Goal: Transaction & Acquisition: Subscribe to service/newsletter

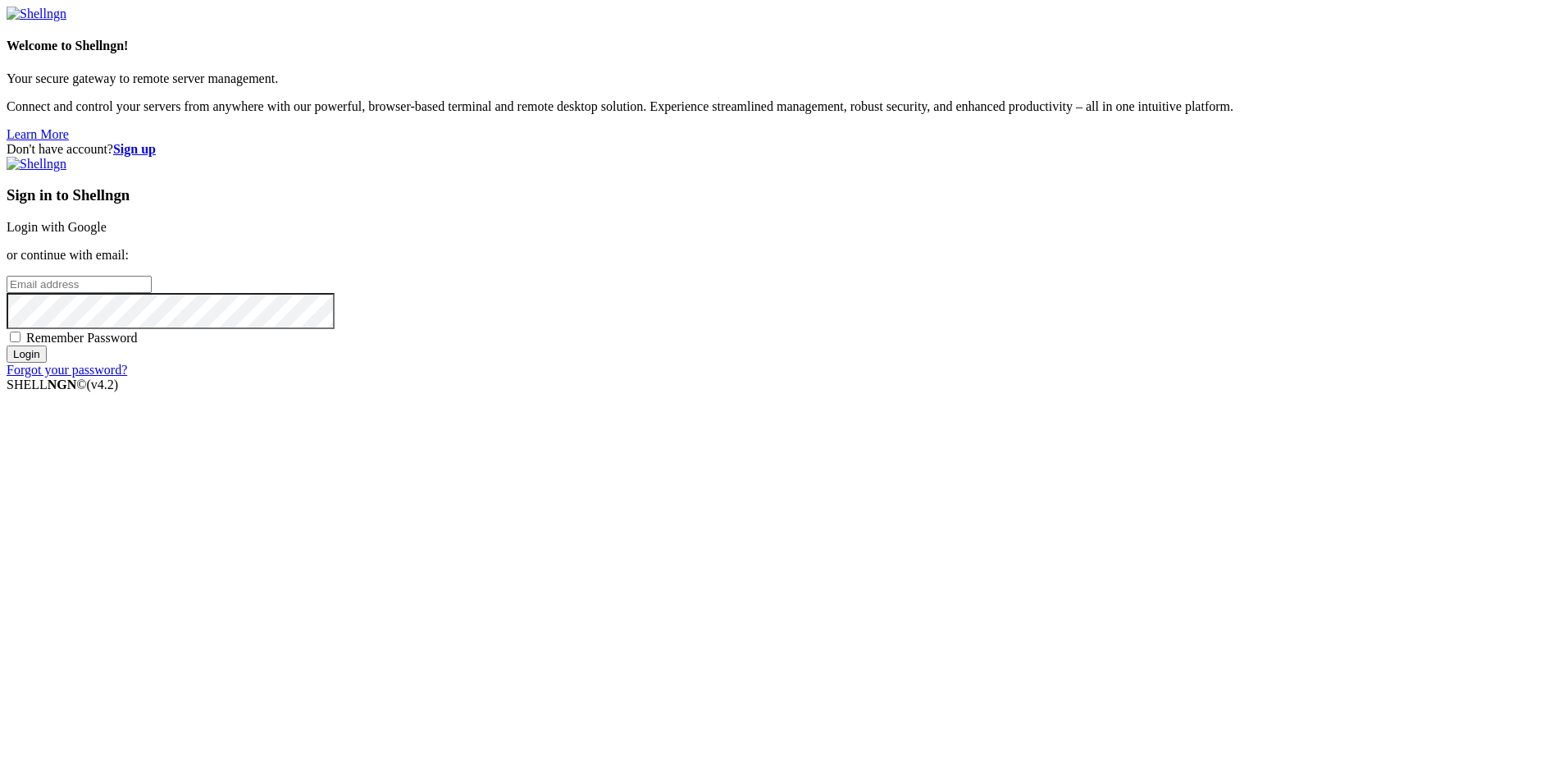
click at [1010, 327] on div "Sign in to Shellngn Login with Google or continue with email: Remember Password…" at bounding box center [784, 267] width 1555 height 220
click at [106, 234] on link "Login with Google" at bounding box center [57, 226] width 100 height 14
click at [152, 293] on input "email" at bounding box center [79, 285] width 145 height 17
click at [106, 234] on link "Login with Google" at bounding box center [57, 226] width 100 height 14
click at [152, 293] on input "email" at bounding box center [79, 285] width 145 height 17
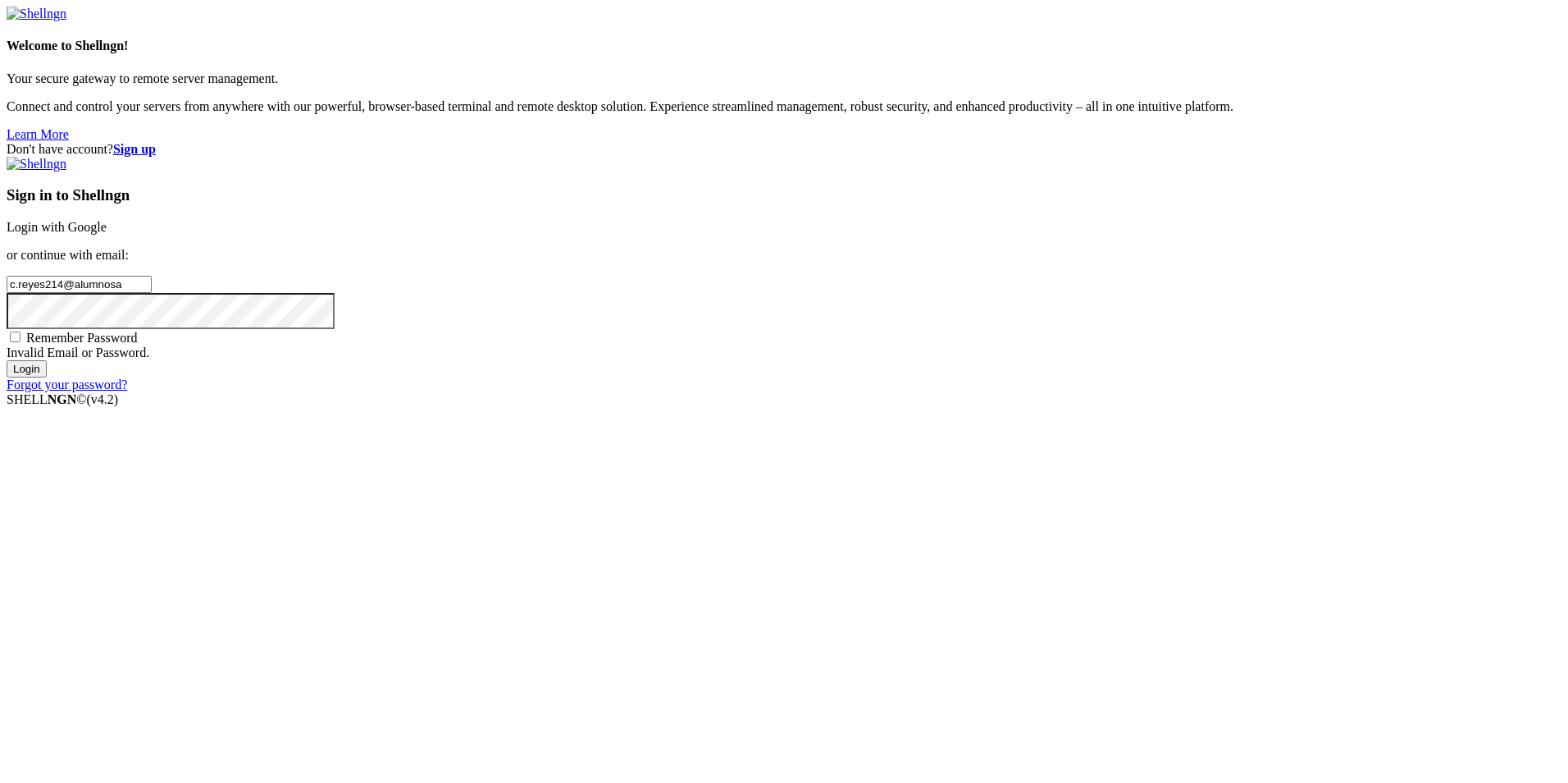
type input "c.reyes214@alumnosa"
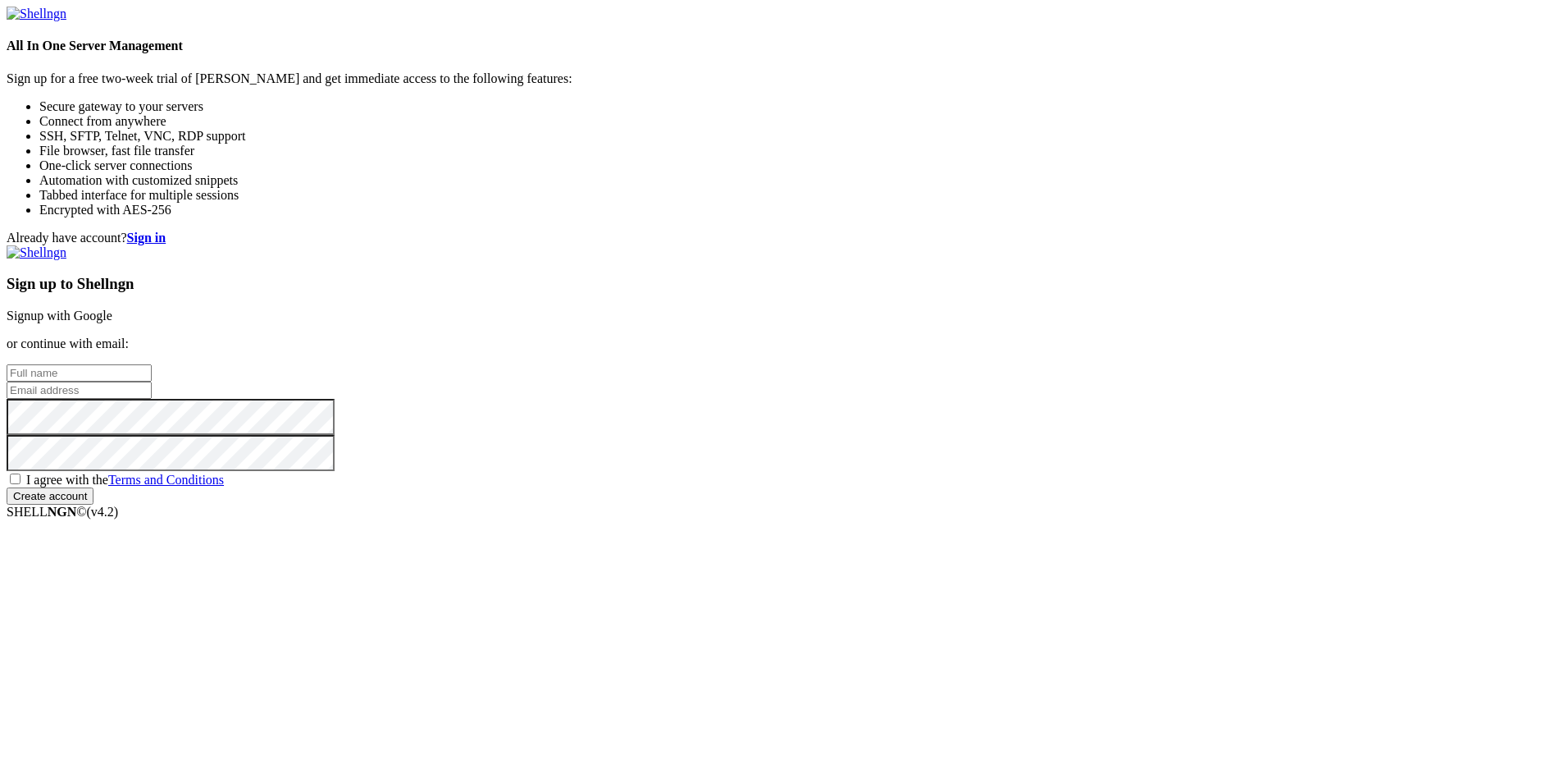
click at [152, 365] on input "text" at bounding box center [79, 373] width 145 height 17
type input "Claudio reyes"
click at [152, 388] on input "email" at bounding box center [79, 390] width 145 height 17
type input "C"
type input "c.reyes214@alumnos.santotomas.cl"
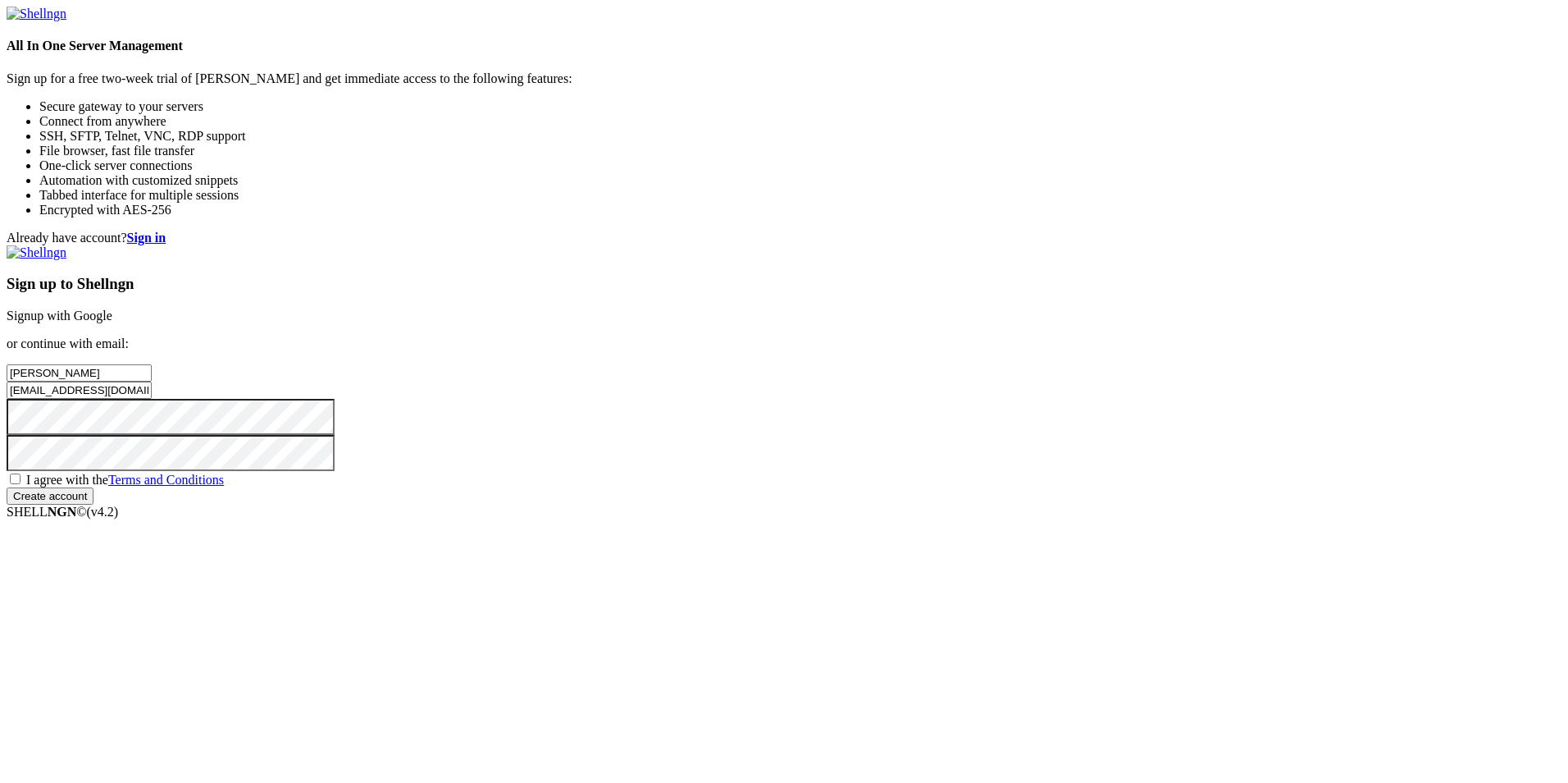
click at [7, 487] on input "Create account" at bounding box center [50, 496] width 87 height 17
click at [7, 502] on input "Create account" at bounding box center [50, 511] width 87 height 17
click at [866, 487] on div "I agree with the Terms and Conditions" at bounding box center [784, 479] width 1555 height 16
click at [224, 486] on span "I agree with the Terms and Conditions" at bounding box center [125, 479] width 198 height 14
click at [21, 484] on input "I agree with the Terms and Conditions" at bounding box center [14, 478] width 10 height 10
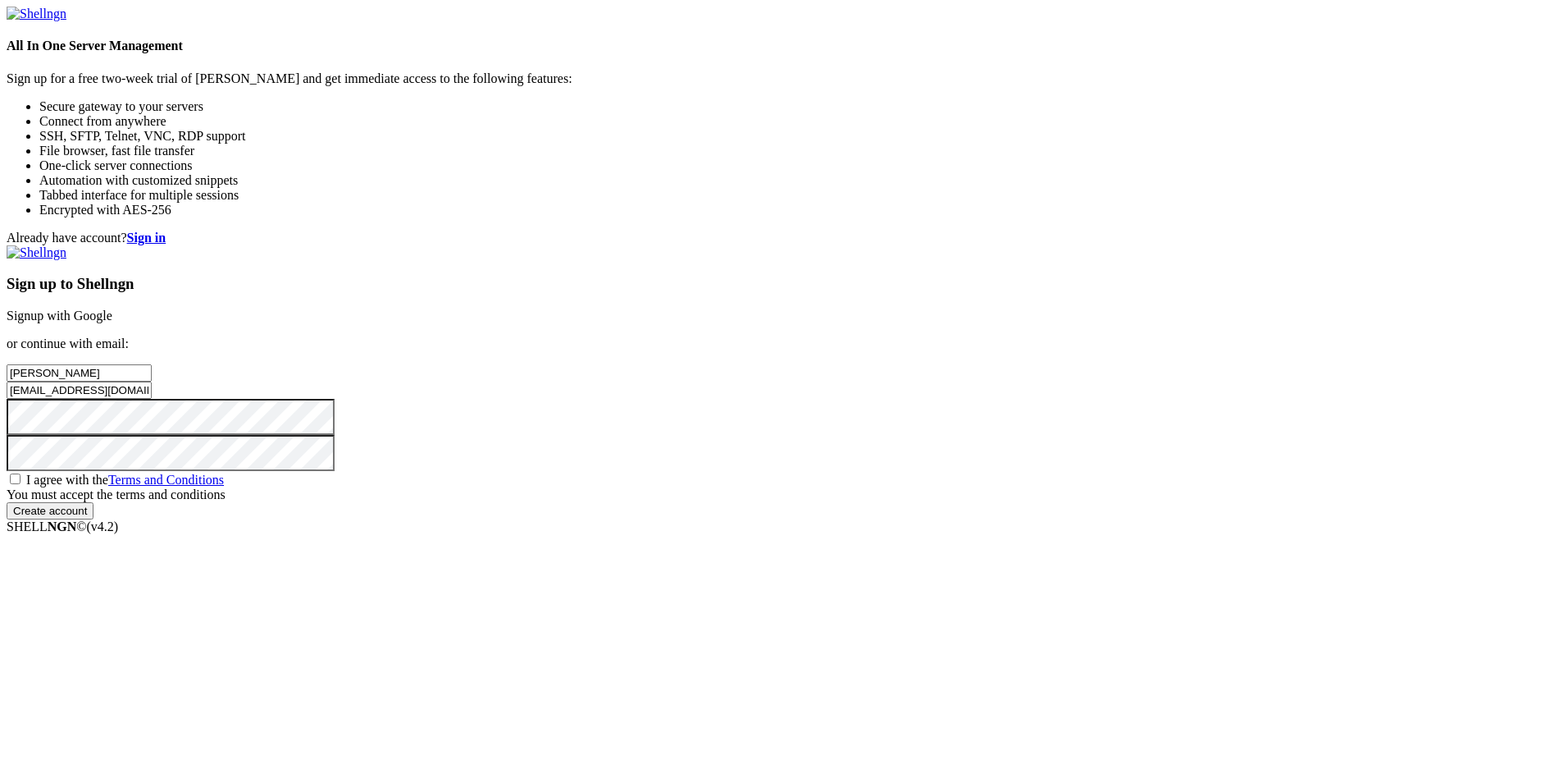
checkbox input "true"
click at [998, 504] on div "Sign up to Shellngn Signup with Google or continue with email: Claudio reyes c.…" at bounding box center [784, 374] width 1555 height 259
click at [93, 504] on input "Create account" at bounding box center [50, 496] width 87 height 17
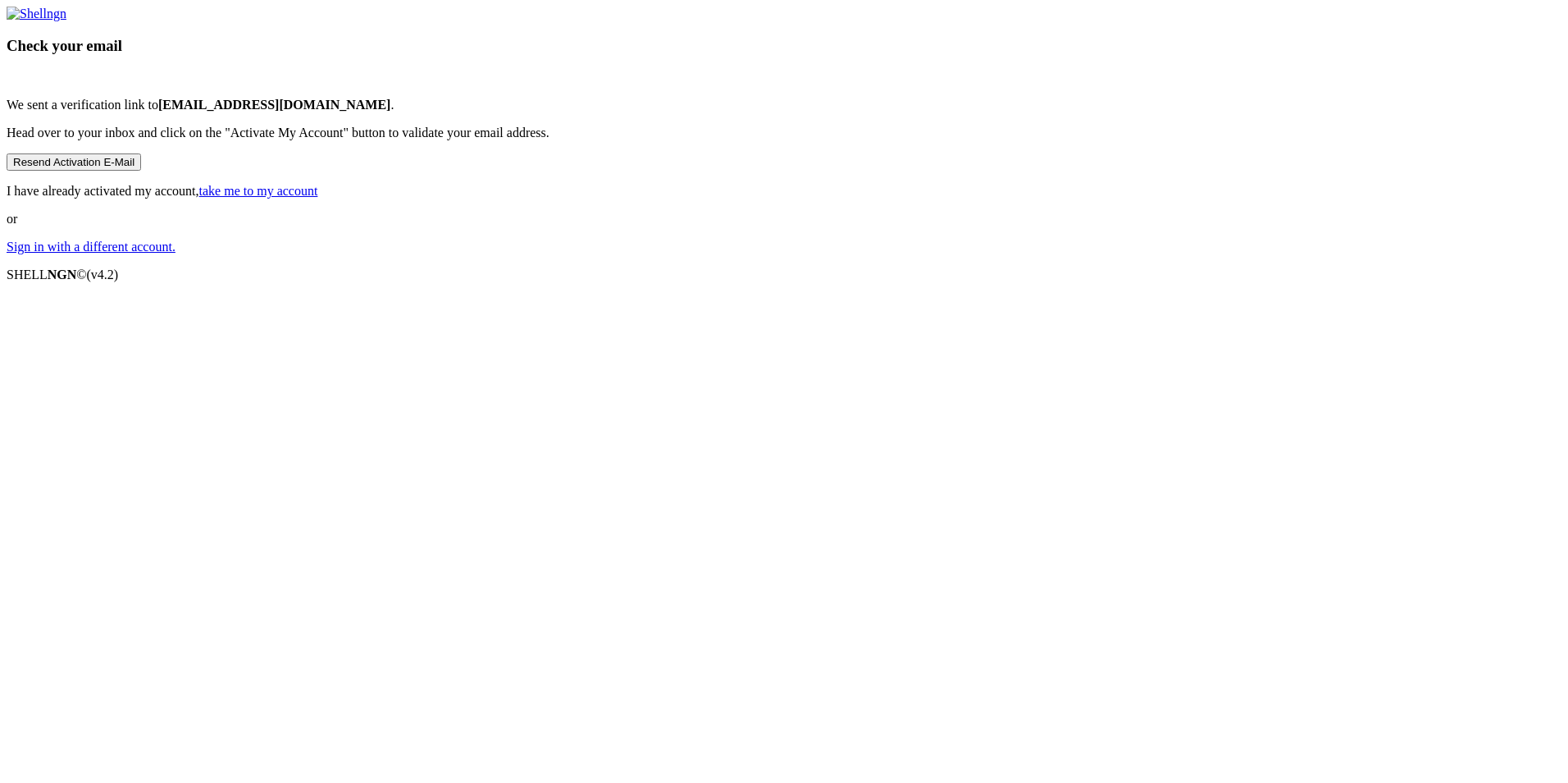
click at [141, 171] on button "Resend Activation E-Mail" at bounding box center [73, 162] width 135 height 17
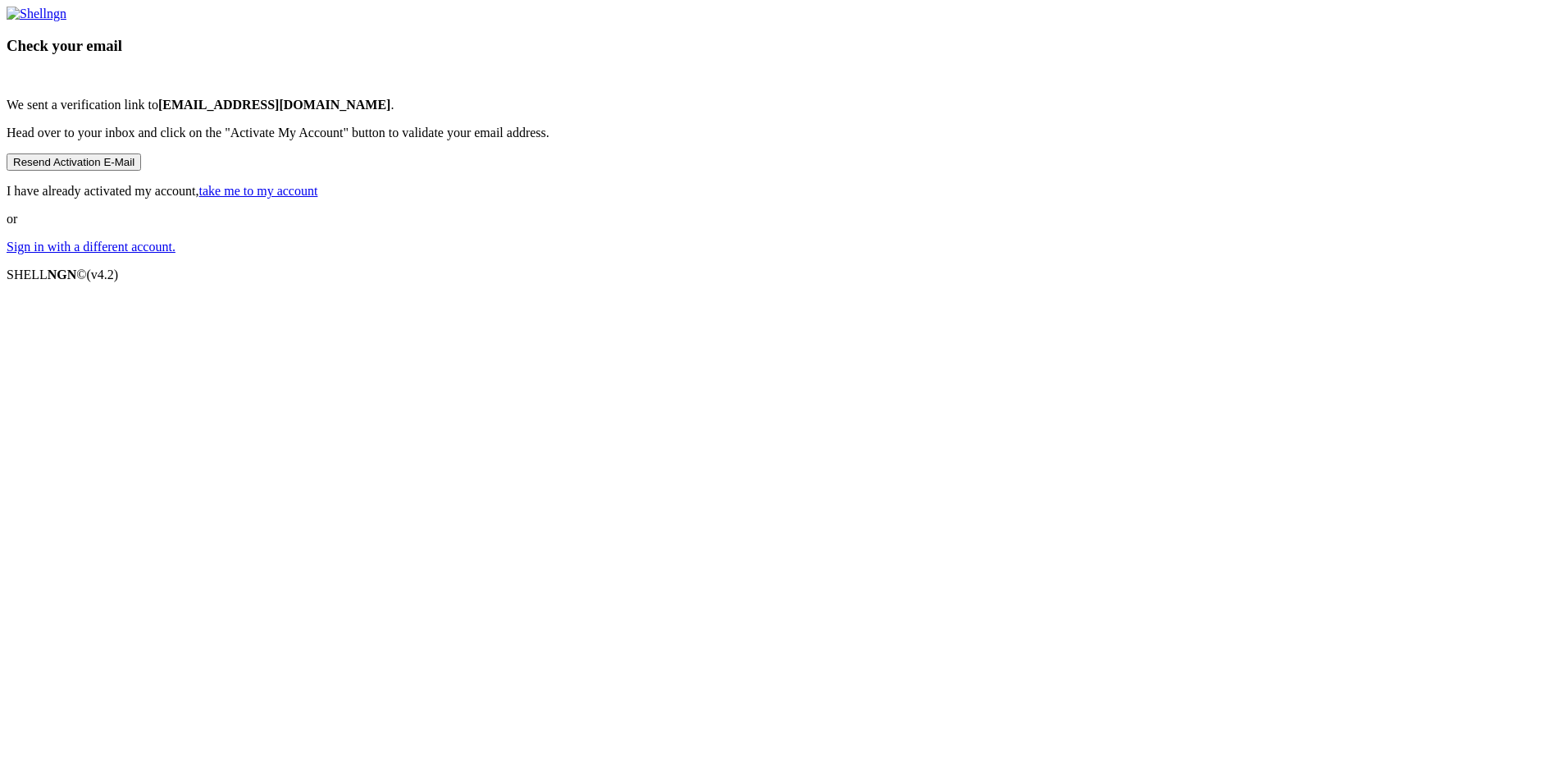
click at [141, 171] on button "Resend Activation E-Mail" at bounding box center [73, 162] width 135 height 17
click at [175, 253] on link "Sign in with a different account." at bounding box center [90, 246] width 169 height 14
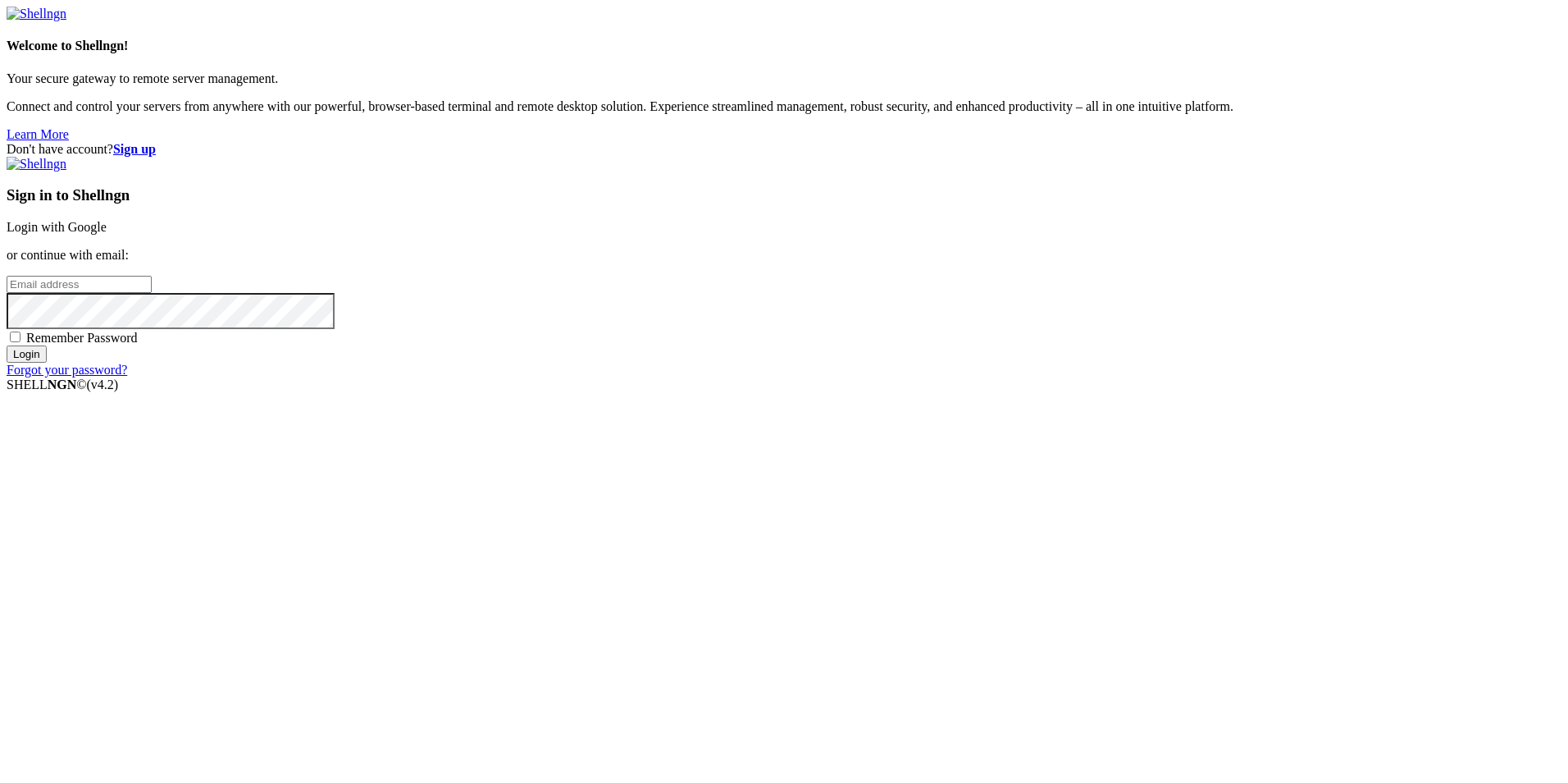
click at [152, 293] on input "email" at bounding box center [79, 285] width 145 height 17
type input "c.reyes214@alumnos.santotomas.cl"
click at [7, 346] on input "Login" at bounding box center [26, 354] width 40 height 17
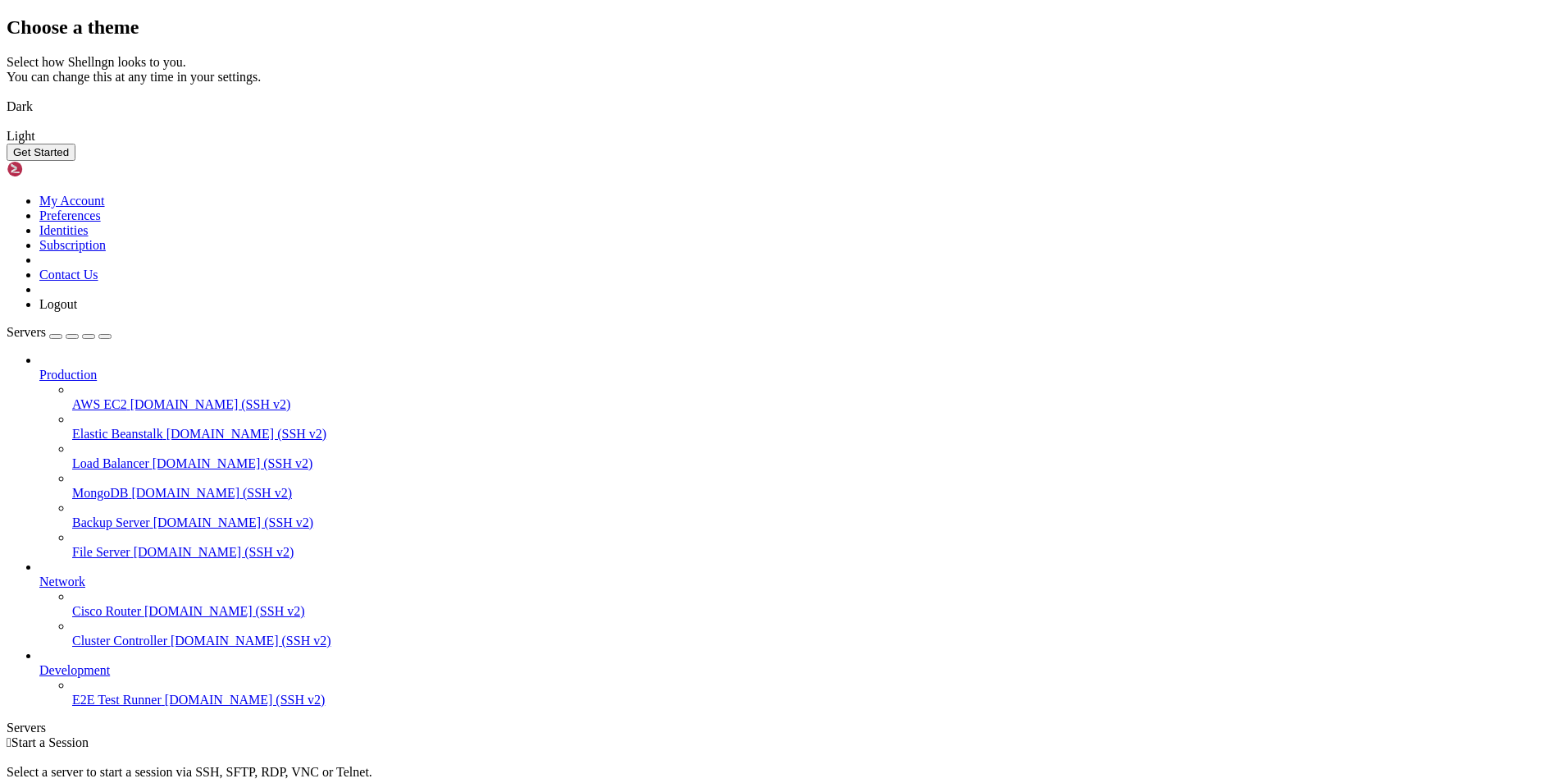
click at [7, 96] on img at bounding box center [7, 96] width 0 height 0
click at [75, 161] on button "Get Started" at bounding box center [40, 152] width 69 height 17
